Goal: Navigation & Orientation: Find specific page/section

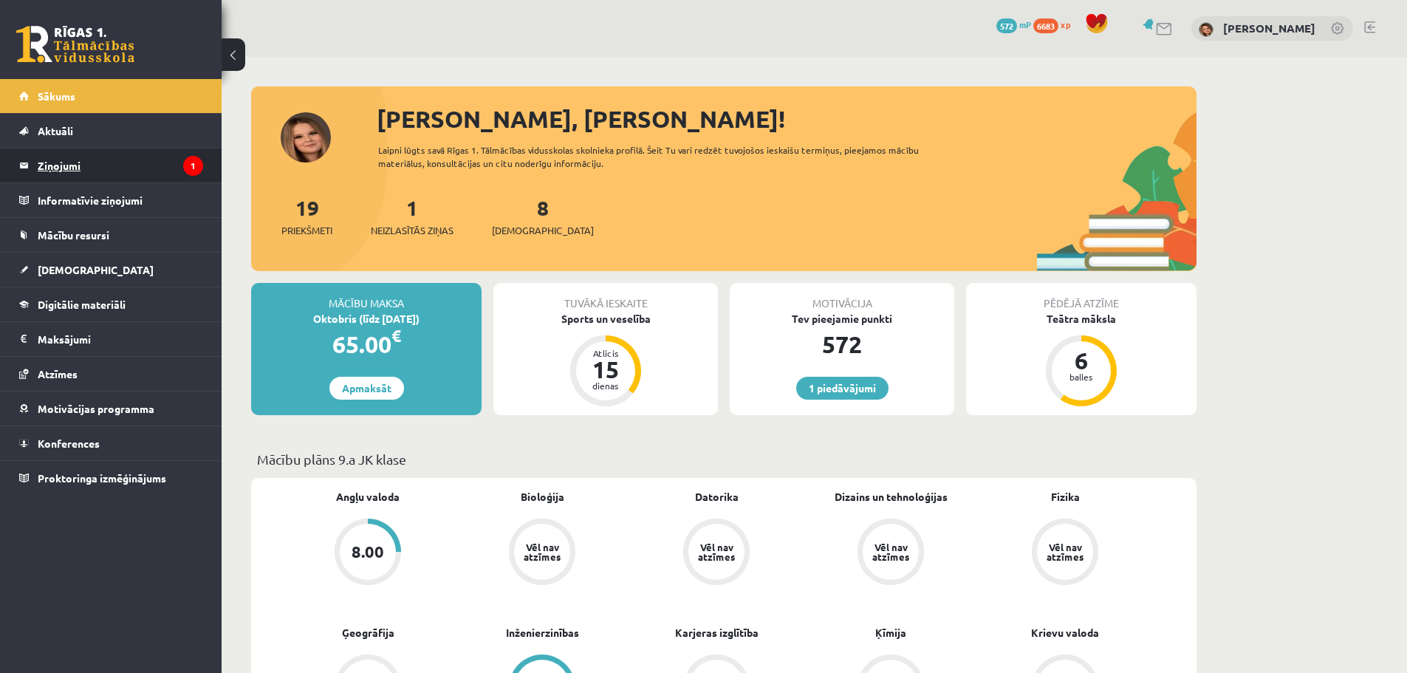
click at [117, 160] on legend "Ziņojumi 1" at bounding box center [120, 165] width 165 height 34
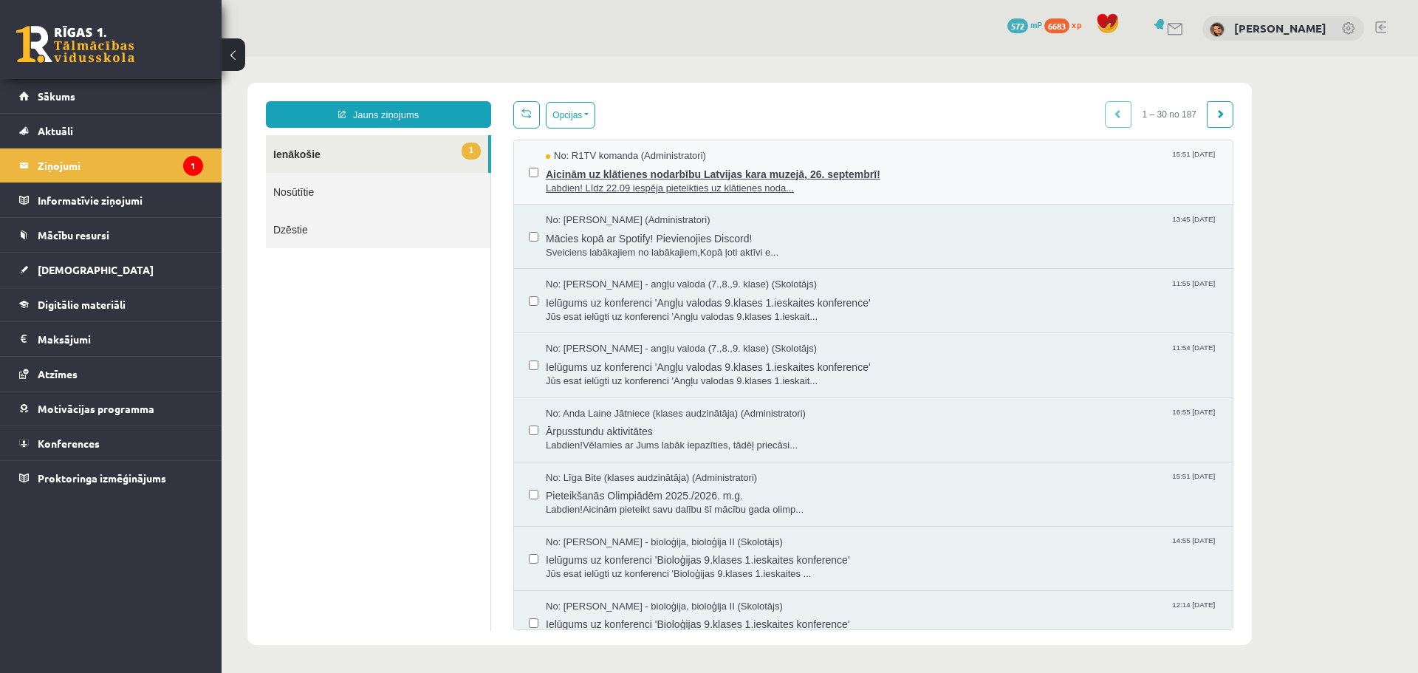
click at [741, 189] on span "Labdien! Līdz 22.09 iespēja pieteikties uz klātienes noda..." at bounding box center [882, 189] width 672 height 14
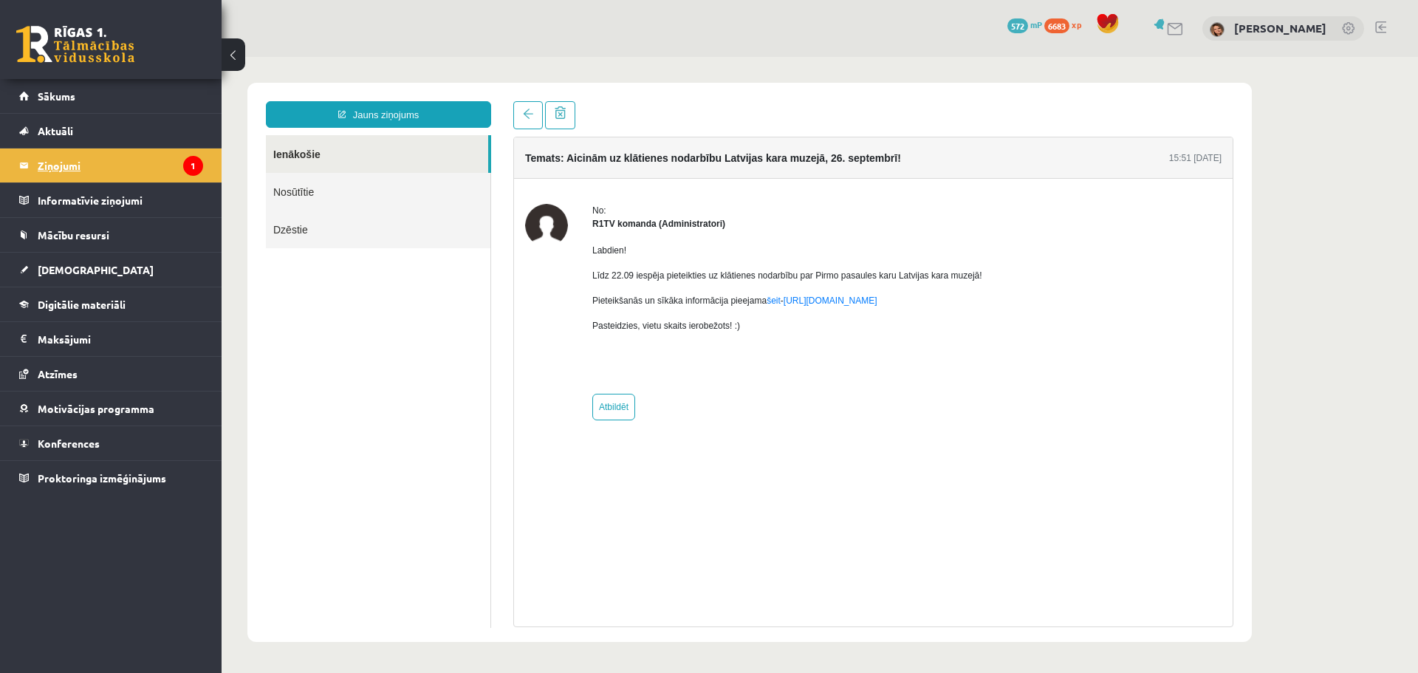
click at [92, 162] on legend "Ziņojumi 1" at bounding box center [120, 165] width 165 height 34
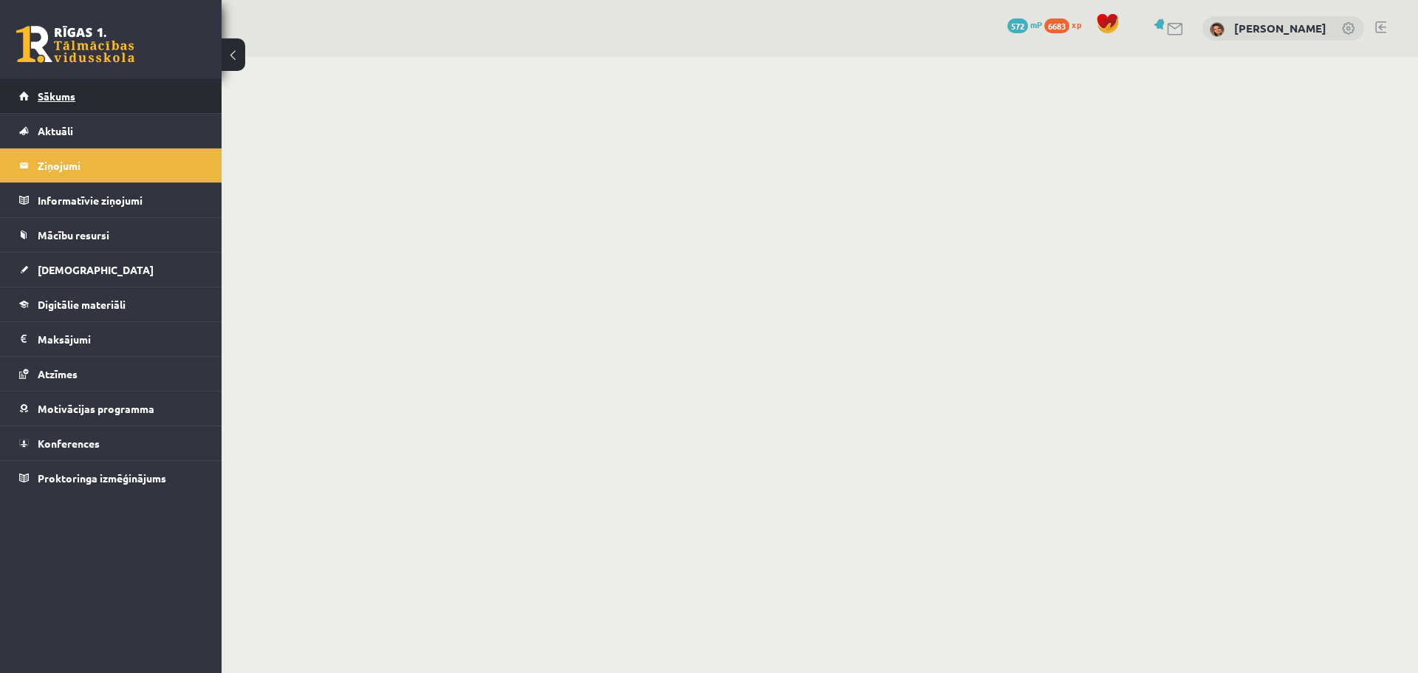
click at [76, 95] on link "Sākums" at bounding box center [111, 96] width 184 height 34
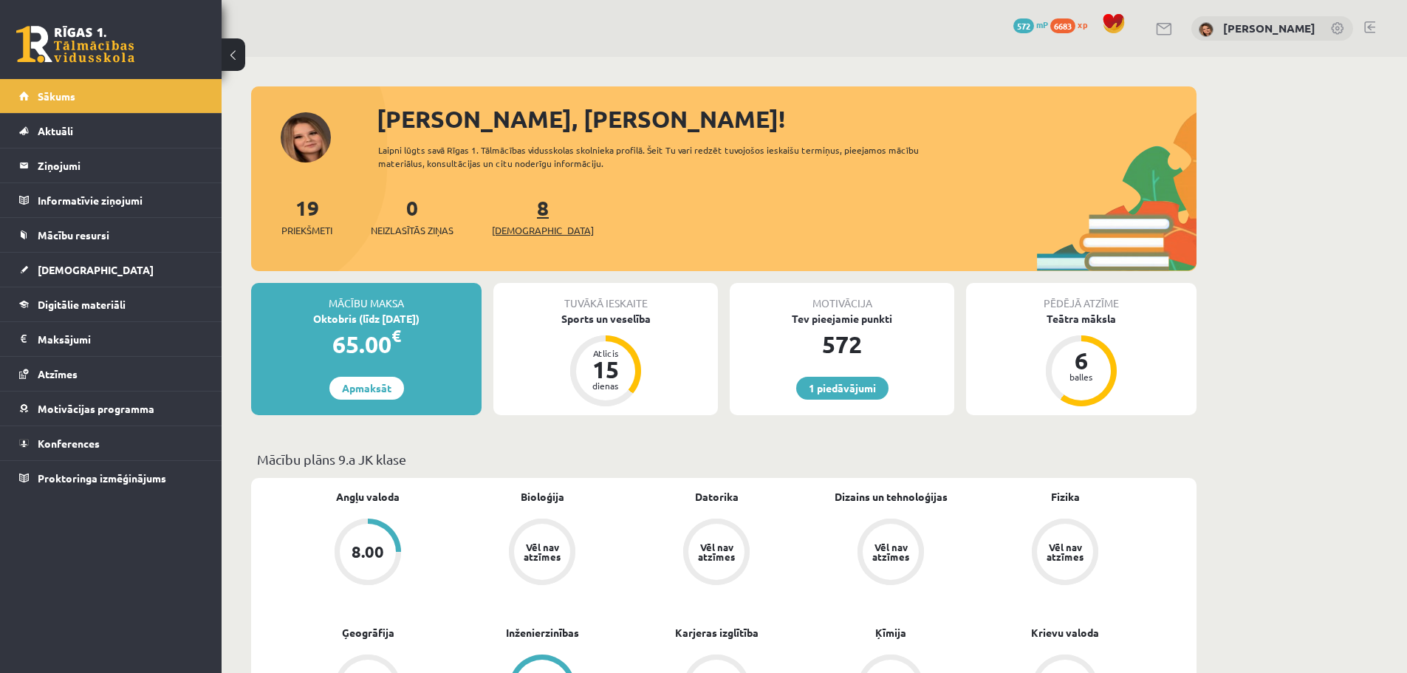
click at [522, 213] on link "8 Ieskaites" at bounding box center [543, 216] width 102 height 44
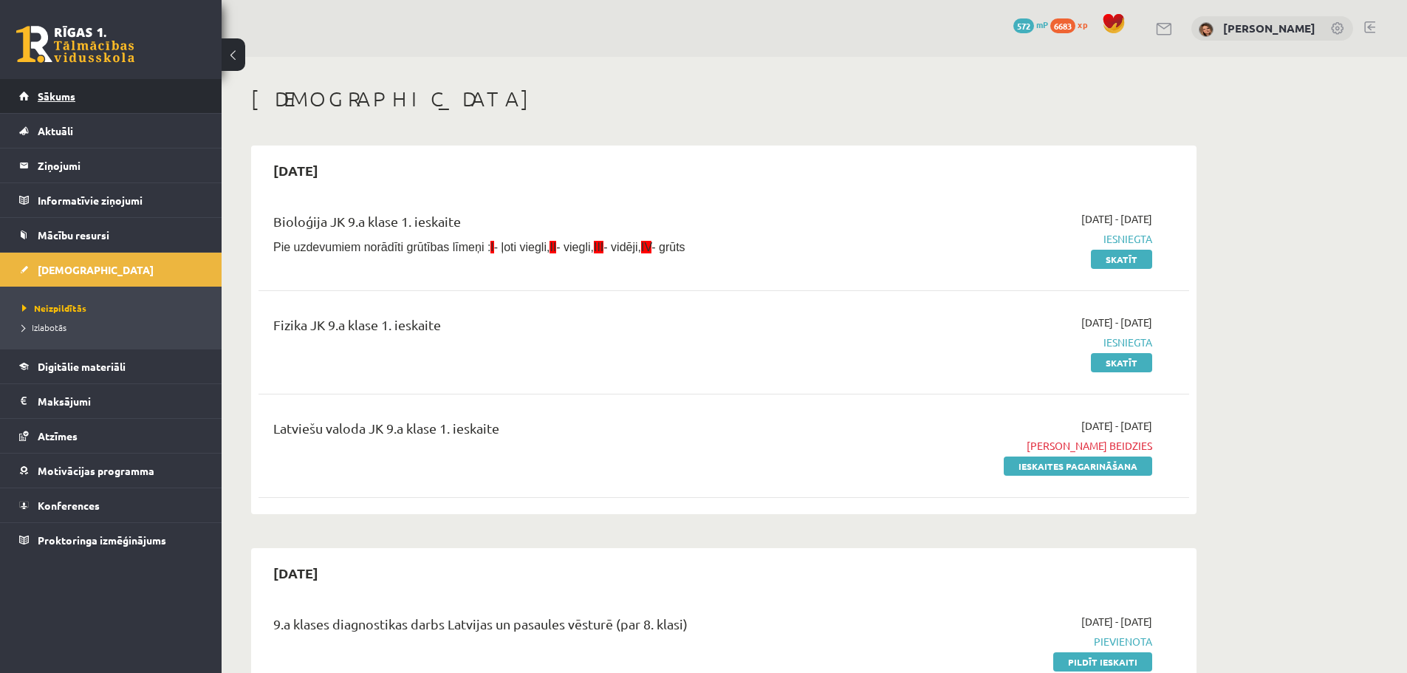
click at [57, 91] on span "Sākums" at bounding box center [57, 95] width 38 height 13
